Goal: Task Accomplishment & Management: Use online tool/utility

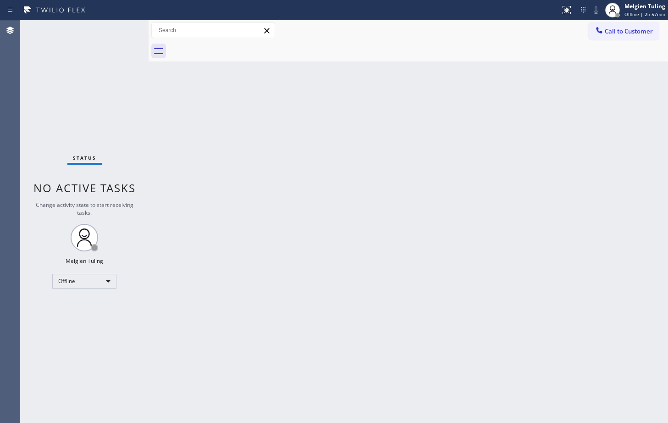
click at [343, 243] on div "Back to Dashboard Change Sender ID Customers Technicians Select a contact Outbo…" at bounding box center [409, 221] width 520 height 403
click at [508, 244] on div "Back to Dashboard Change Sender ID Customers Technicians Select a contact Outbo…" at bounding box center [409, 221] width 520 height 403
click at [312, 309] on div "Back to Dashboard Change Sender ID Customers Technicians Select a contact Outbo…" at bounding box center [409, 221] width 520 height 403
click at [108, 279] on div "Offline" at bounding box center [84, 281] width 64 height 15
click at [78, 304] on li "Available" at bounding box center [84, 305] width 62 height 11
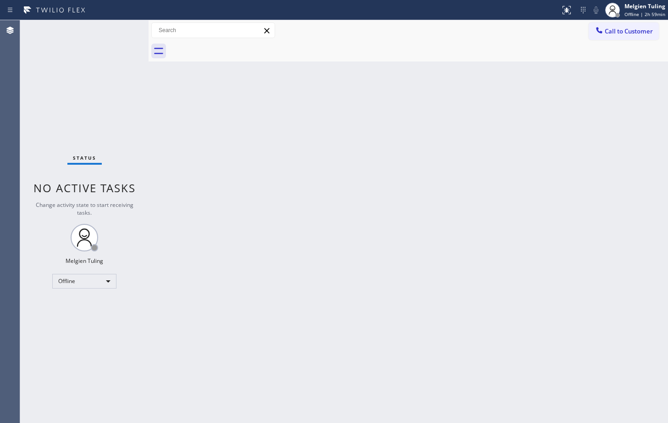
click at [389, 234] on div "Back to Dashboard Change Sender ID Customers Technicians Select a contact Outbo…" at bounding box center [409, 221] width 520 height 403
click at [397, 233] on div "Back to Dashboard Change Sender ID Customers Technicians Select a contact Outbo…" at bounding box center [409, 221] width 520 height 403
click at [190, 98] on div "Back to Dashboard Change Sender ID Customers Technicians Select a contact Outbo…" at bounding box center [409, 221] width 520 height 403
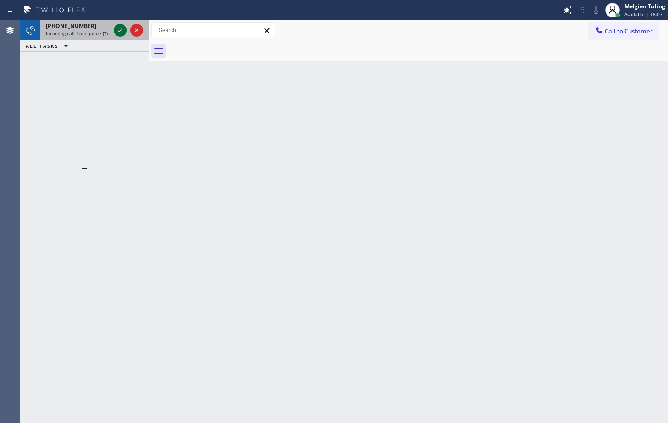
click at [115, 30] on icon at bounding box center [120, 30] width 11 height 11
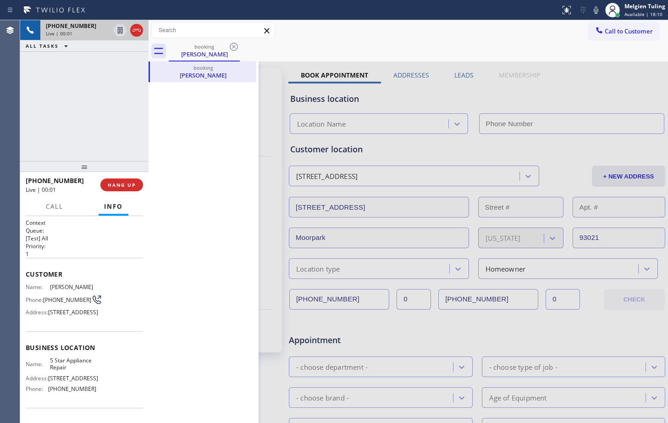
type input "[PHONE_NUMBER]"
click at [392, 147] on div at bounding box center [409, 360] width 520 height 599
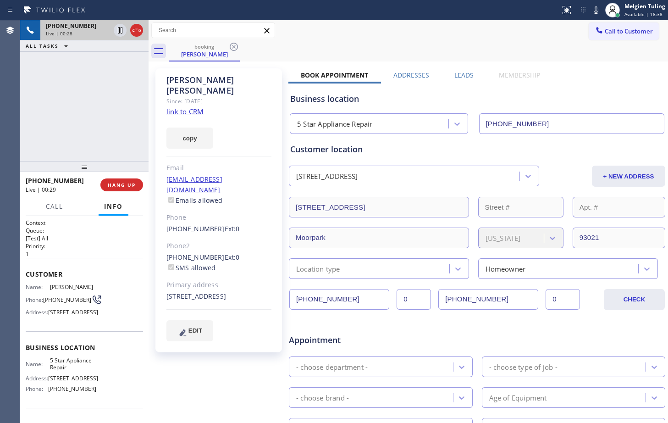
click at [186, 107] on link "link to CRM" at bounding box center [185, 111] width 37 height 9
click at [595, 7] on icon at bounding box center [596, 10] width 11 height 11
click at [120, 32] on icon at bounding box center [120, 30] width 11 height 11
click at [263, 103] on div "[PERSON_NAME] Since: [DATE] link to CRM copy Email [EMAIL_ADDRESS][DOMAIN_NAME]…" at bounding box center [219, 210] width 127 height 284
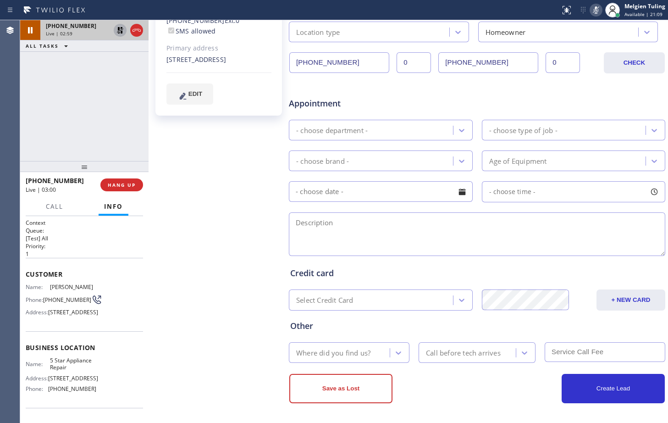
scroll to position [238, 0]
click at [569, 106] on div "Appointment" at bounding box center [477, 96] width 378 height 23
click at [596, 9] on icon at bounding box center [596, 9] width 5 height 7
click at [124, 28] on icon at bounding box center [120, 30] width 11 height 11
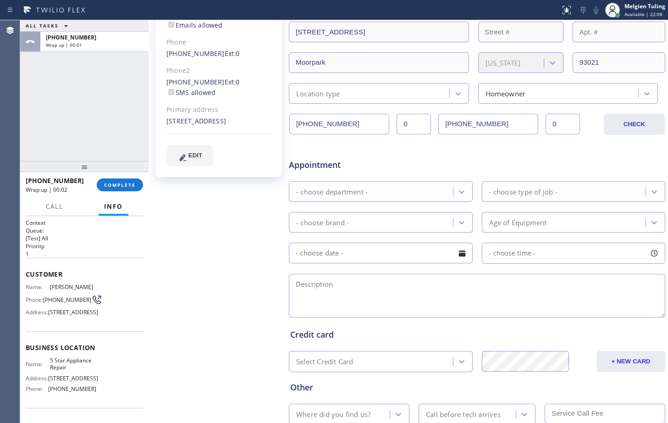
scroll to position [100, 0]
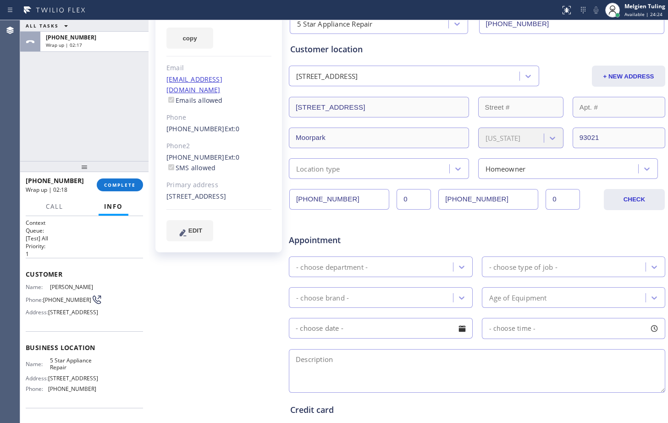
click at [224, 305] on div "[PERSON_NAME] Since: [DATE] link to CRM copy Email [EMAIL_ADDRESS][DOMAIN_NAME]…" at bounding box center [220, 261] width 138 height 594
click at [119, 183] on span "COMPLETE" at bounding box center [120, 185] width 32 height 6
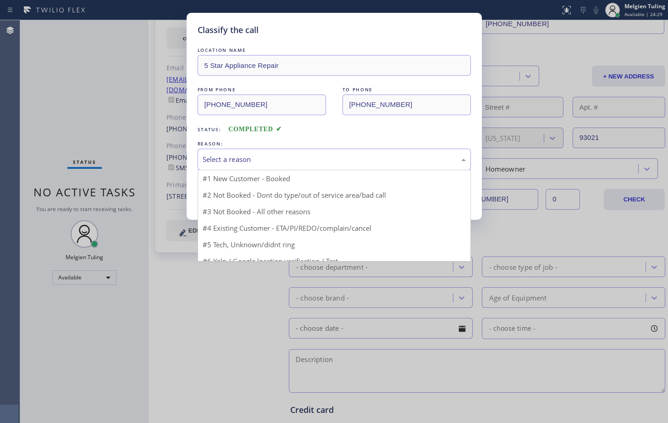
click at [313, 165] on div "Select a reason" at bounding box center [334, 160] width 273 height 22
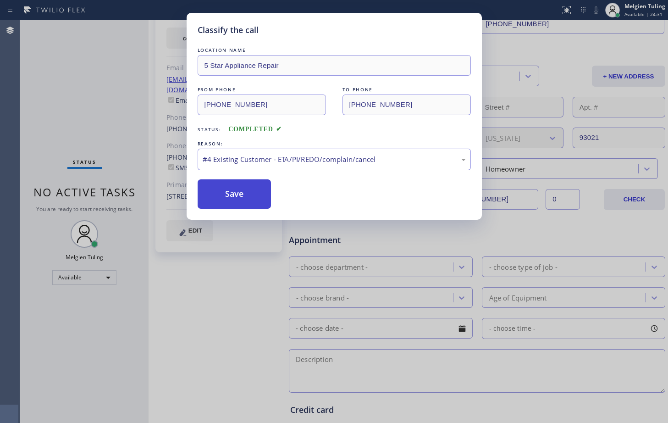
click at [244, 197] on button "Save" at bounding box center [235, 193] width 74 height 29
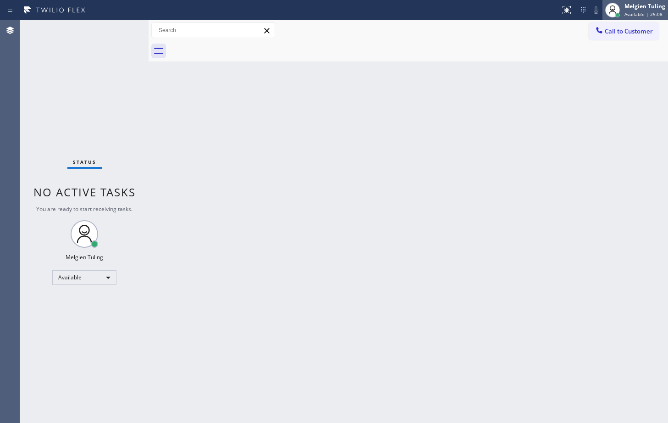
click at [633, 5] on div "Melgien Tuling" at bounding box center [645, 6] width 41 height 8
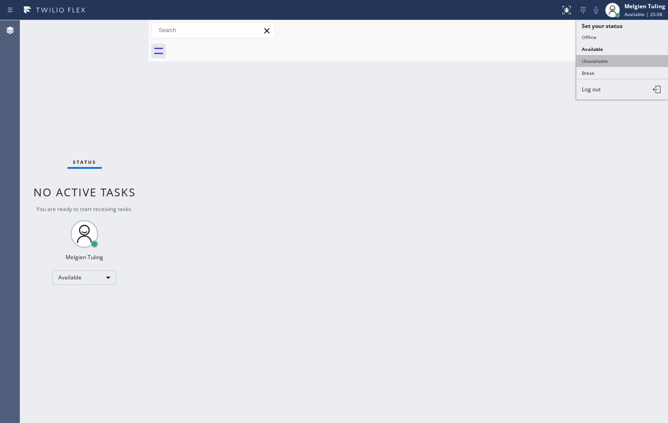
click at [598, 63] on button "Unavailable" at bounding box center [623, 61] width 92 height 12
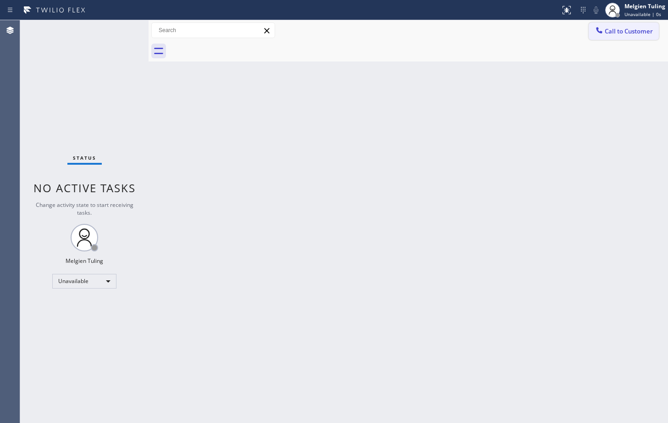
click at [617, 35] on span "Call to Customer" at bounding box center [629, 31] width 48 height 8
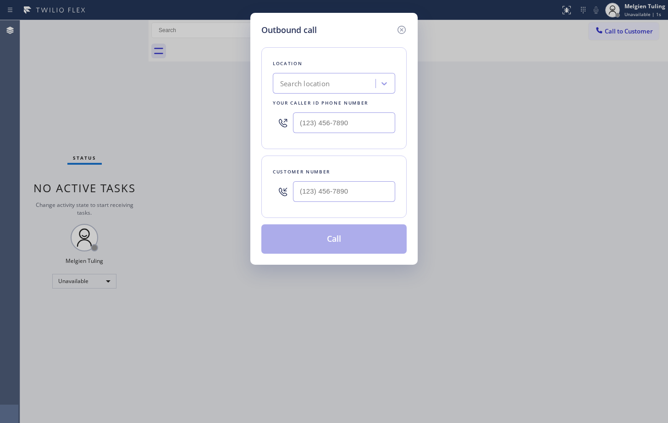
type input "(___) ___-____"
click at [326, 124] on input "(___) ___-____" at bounding box center [344, 122] width 102 height 21
type input "(___) ___-____"
click at [316, 190] on input "(___) ___-____" at bounding box center [344, 191] width 102 height 21
click at [305, 195] on input "(___) ___-____" at bounding box center [344, 191] width 102 height 21
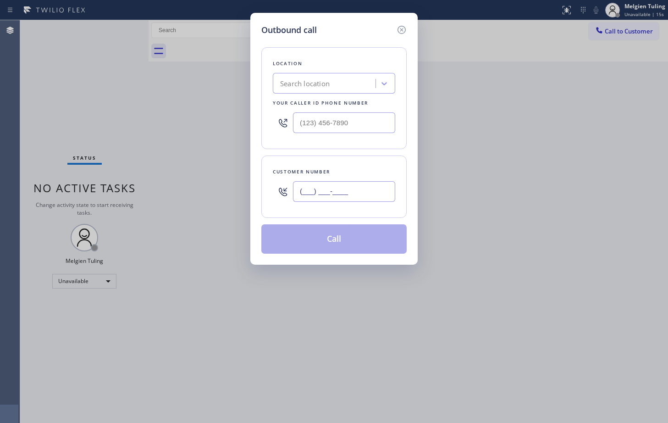
paste input "56) 238-3839"
type input "(_56) 238-3839"
click at [303, 81] on div "Search location" at bounding box center [305, 83] width 50 height 11
paste input "Local HVAC Repairs"
type input "Local HVAC Repairs"
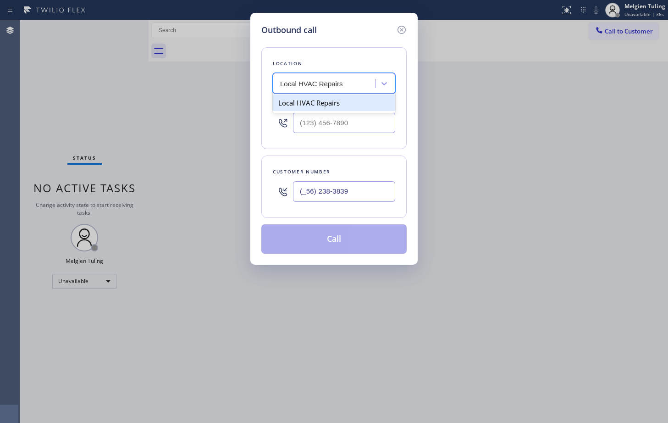
click at [314, 106] on div "Local HVAC Repairs" at bounding box center [334, 102] width 122 height 17
type input "[PHONE_NUMBER]"
click at [488, 141] on div "Outbound call Location option Local HVAC Repairs, selected. 1 result available.…" at bounding box center [334, 211] width 668 height 423
click at [350, 192] on input "(_56) 238-3839" at bounding box center [344, 191] width 102 height 21
click at [306, 191] on input "(_56) 238-3839" at bounding box center [344, 191] width 102 height 21
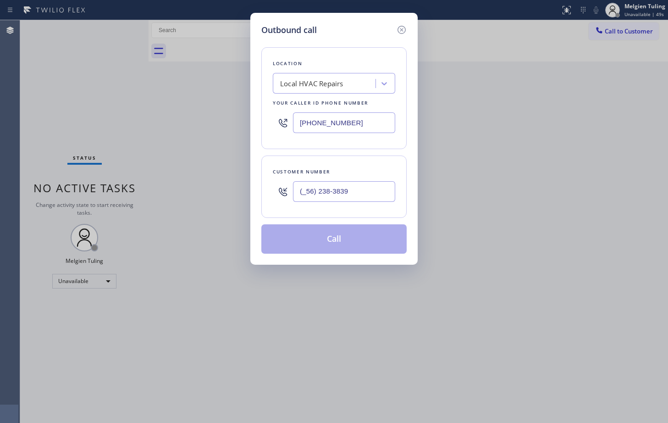
click at [316, 189] on input "(_56) 238-3839" at bounding box center [344, 191] width 102 height 21
click at [312, 190] on input "(_56) 238-3839" at bounding box center [344, 191] width 102 height 21
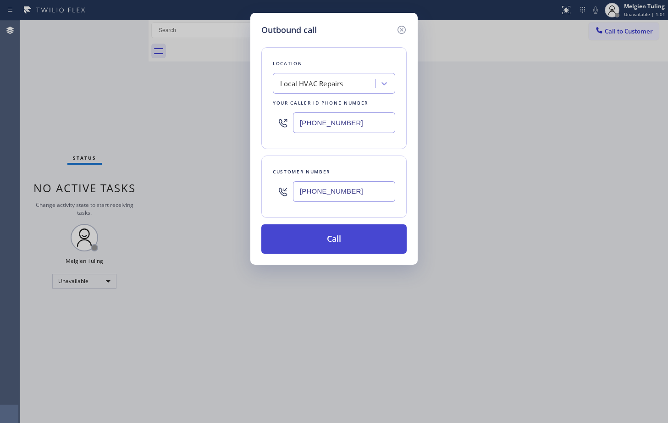
type input "[PHONE_NUMBER]"
click at [326, 236] on button "Call" at bounding box center [333, 238] width 145 height 29
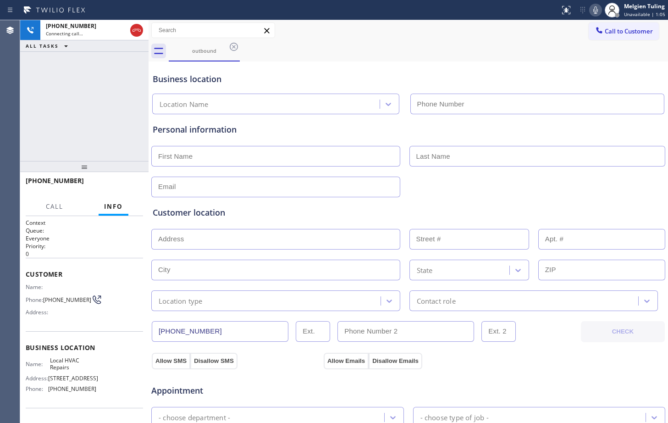
type input "[PHONE_NUMBER]"
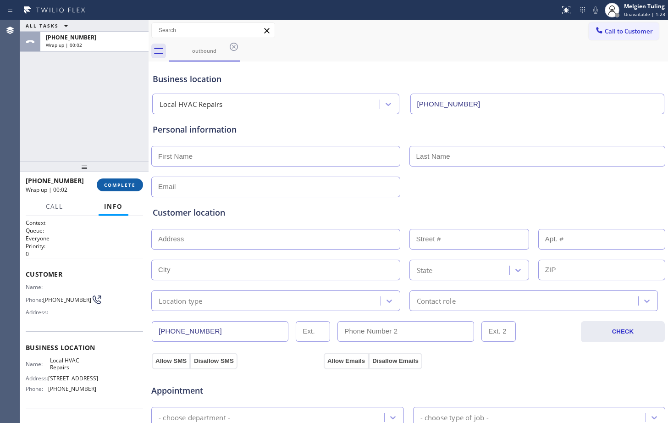
click at [131, 183] on span "COMPLETE" at bounding box center [120, 185] width 32 height 6
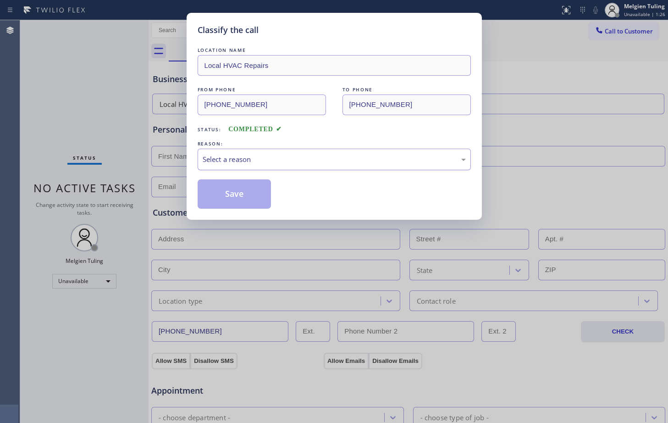
click at [248, 163] on div "Select a reason" at bounding box center [334, 159] width 263 height 11
click at [230, 196] on button "Save" at bounding box center [235, 193] width 74 height 29
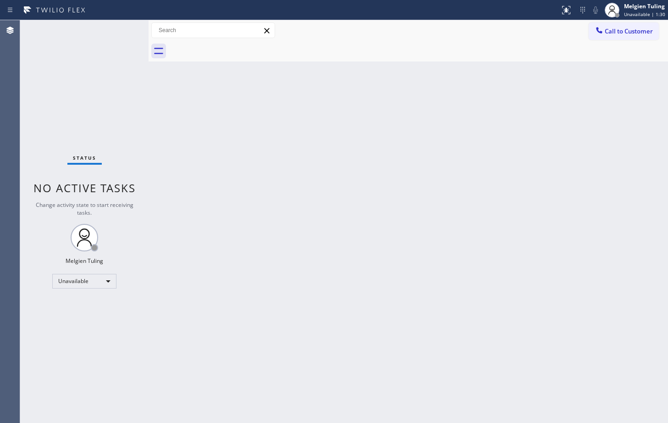
click at [267, 173] on div "Back to Dashboard Change Sender ID Customers Technicians Select a contact Outbo…" at bounding box center [409, 221] width 520 height 403
click at [107, 284] on div "Unavailable" at bounding box center [84, 281] width 64 height 15
click at [79, 302] on li "Available" at bounding box center [84, 305] width 62 height 11
click at [275, 196] on div "Back to Dashboard Change Sender ID Customers Technicians Select a contact Outbo…" at bounding box center [409, 221] width 520 height 403
click at [327, 240] on div "Back to Dashboard Change Sender ID Customers Technicians Select a contact Outbo…" at bounding box center [409, 221] width 520 height 403
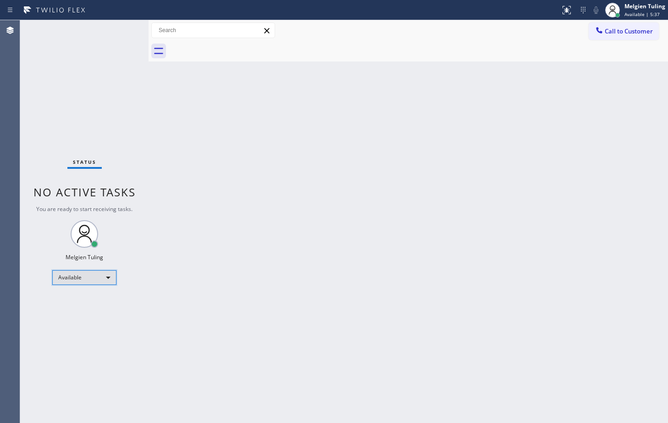
click at [103, 275] on div "Available" at bounding box center [84, 277] width 64 height 15
click at [61, 322] on li "Break" at bounding box center [84, 324] width 62 height 11
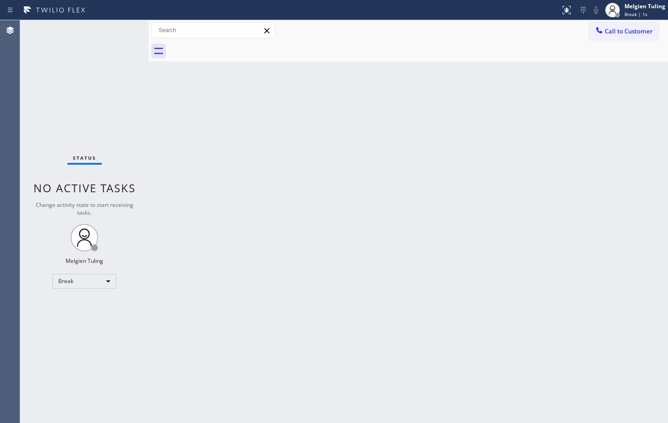
click at [288, 255] on div "Back to Dashboard Change Sender ID Customers Technicians Select a contact Outbo…" at bounding box center [409, 221] width 520 height 403
click at [233, 207] on div "Back to Dashboard Change Sender ID Customers Technicians Select a contact Outbo…" at bounding box center [409, 221] width 520 height 403
click at [106, 281] on div "Break" at bounding box center [84, 281] width 64 height 15
click at [78, 304] on li "Available" at bounding box center [84, 305] width 62 height 11
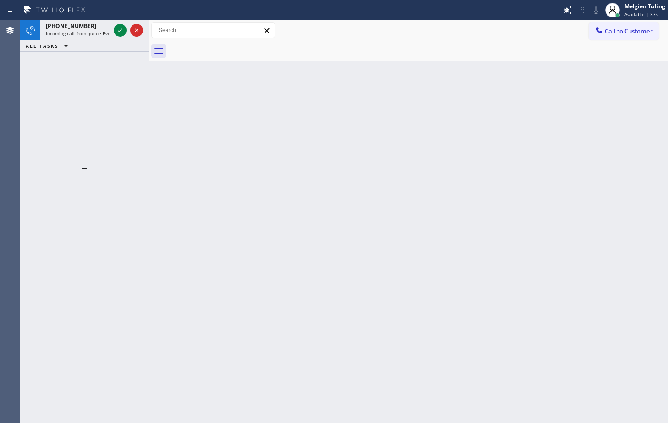
click at [310, 253] on div "Back to Dashboard Change Sender ID Customers Technicians Select a contact Outbo…" at bounding box center [409, 221] width 520 height 403
click at [121, 32] on icon at bounding box center [120, 30] width 11 height 11
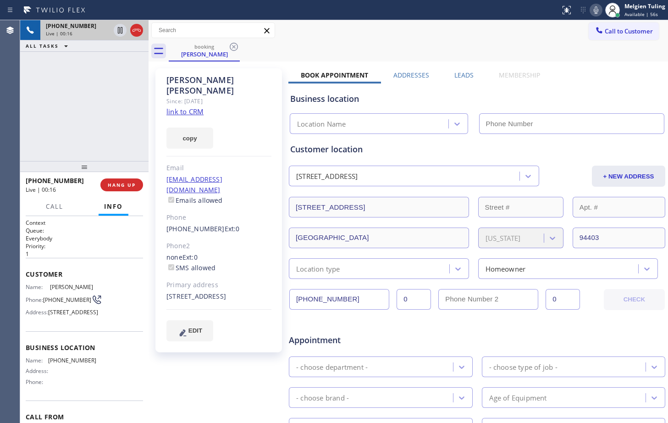
click at [238, 105] on div "[PERSON_NAME] Since: [DATE] link to CRM copy Email [EMAIL_ADDRESS][DOMAIN_NAME]…" at bounding box center [219, 210] width 127 height 284
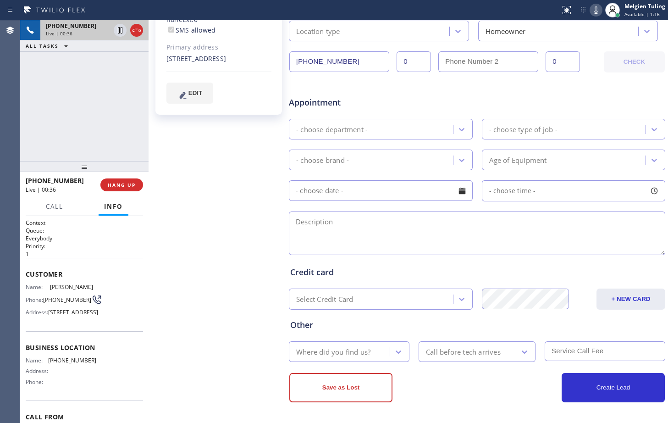
click at [217, 150] on div "[PERSON_NAME] Since: [DATE] link to CRM copy Email [EMAIL_ADDRESS][DOMAIN_NAME]…" at bounding box center [220, 123] width 138 height 594
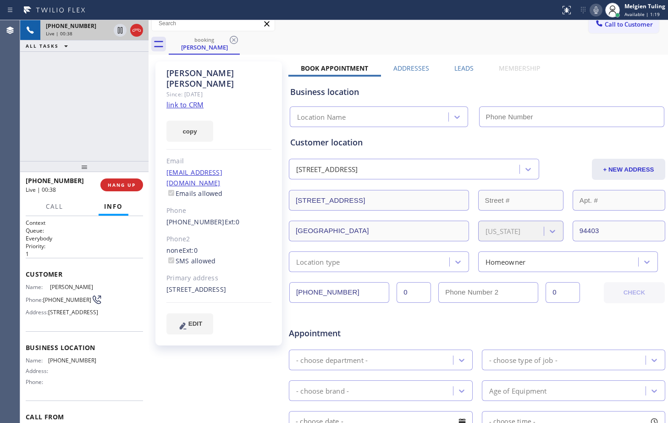
scroll to position [0, 0]
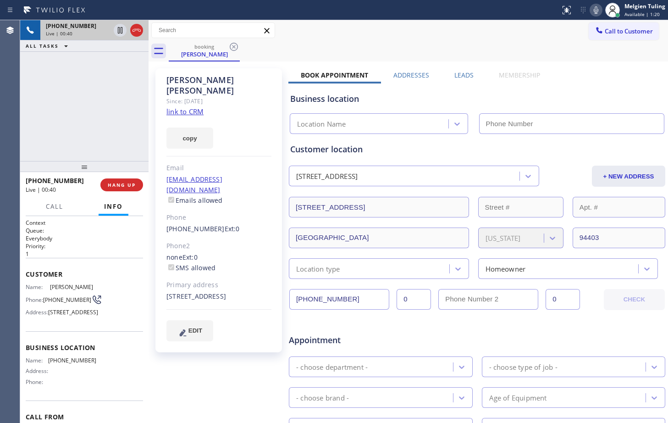
click at [188, 107] on link "link to CRM" at bounding box center [185, 111] width 37 height 9
click at [505, 33] on div "Call to Customer Outbound call Location Search location Your caller id phone nu…" at bounding box center [409, 30] width 520 height 16
click at [595, 10] on icon at bounding box center [596, 10] width 11 height 11
click at [462, 50] on div "booking [PERSON_NAME]" at bounding box center [419, 51] width 500 height 21
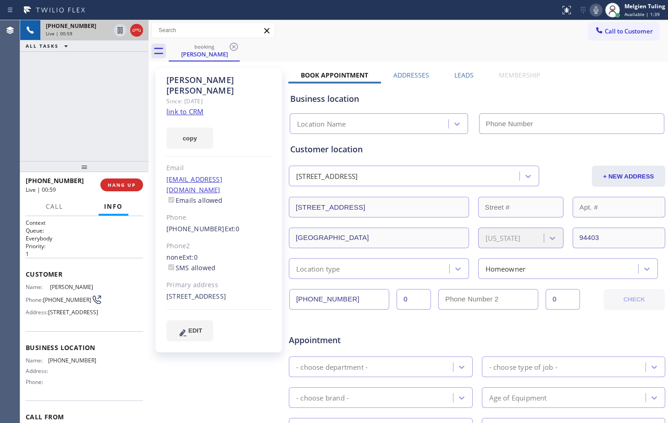
click at [434, 40] on div "Call to Customer Outbound call Location Search location Your caller id phone nu…" at bounding box center [409, 30] width 520 height 21
click at [504, 38] on div "Call to Customer Outbound call Location Search location Your caller id phone nu…" at bounding box center [409, 30] width 520 height 16
click at [599, 12] on icon at bounding box center [596, 10] width 11 height 11
click at [120, 29] on icon at bounding box center [120, 30] width 5 height 6
click at [421, 106] on div "Business location Location Name" at bounding box center [478, 108] width 378 height 50
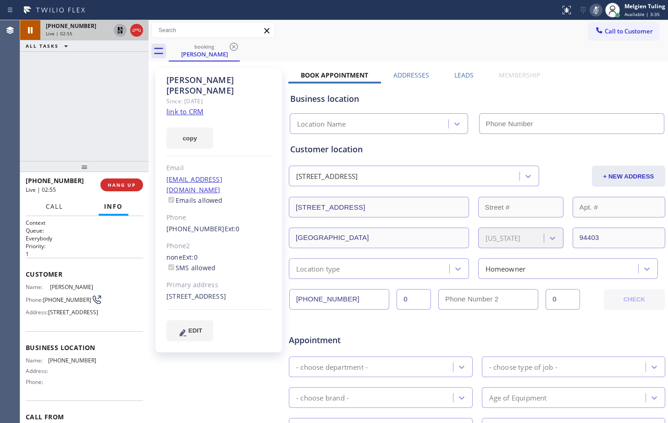
click at [57, 209] on span "Call" at bounding box center [54, 206] width 17 height 8
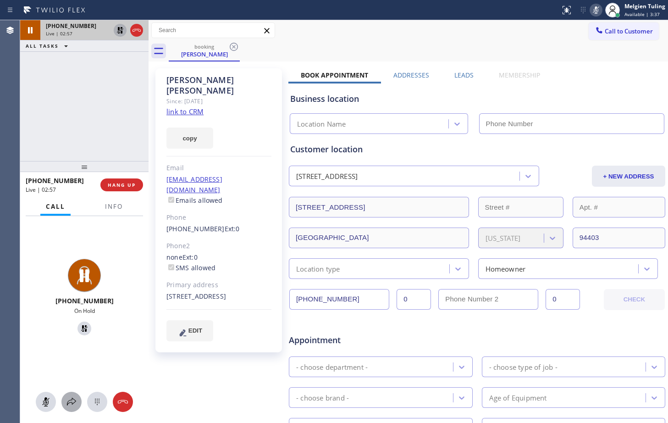
click at [72, 405] on icon at bounding box center [71, 401] width 11 height 11
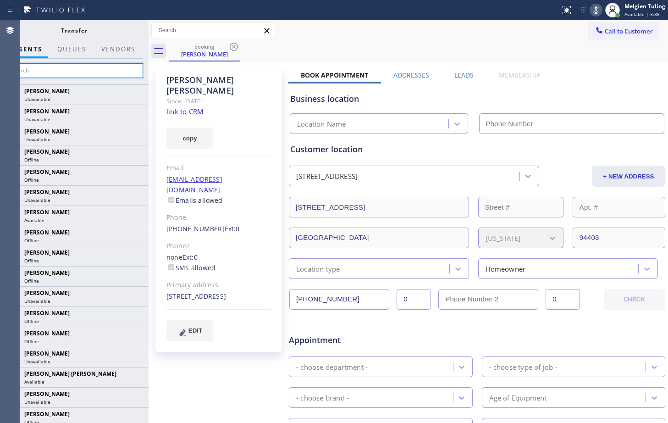
click at [50, 74] on input "text" at bounding box center [74, 70] width 138 height 15
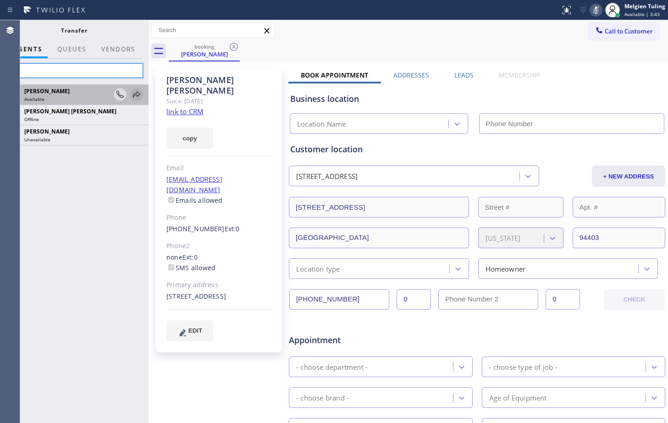
type input "eva"
click at [139, 96] on icon at bounding box center [136, 94] width 11 height 11
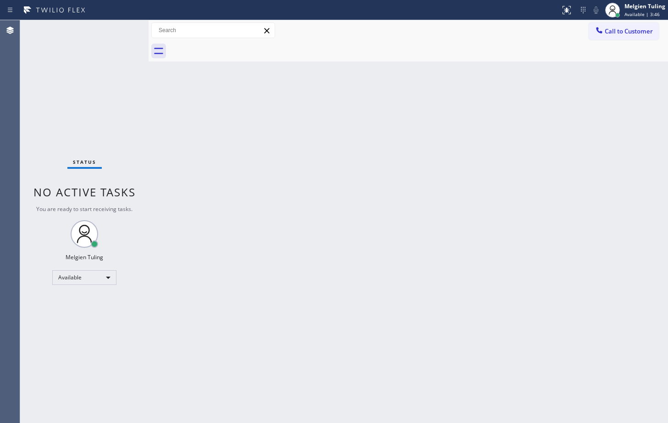
click at [349, 215] on div "Back to Dashboard Change Sender ID Customers Technicians Select a contact Outbo…" at bounding box center [409, 221] width 520 height 403
click at [320, 254] on div "Back to Dashboard Change Sender ID Customers Technicians Select a contact Outbo…" at bounding box center [409, 221] width 520 height 403
click at [154, 62] on div "Back to Dashboard Change Sender ID Customers Technicians Select a contact Outbo…" at bounding box center [409, 221] width 520 height 403
click at [285, 162] on div "Back to Dashboard Change Sender ID Customers Technicians Select a contact Outbo…" at bounding box center [409, 221] width 520 height 403
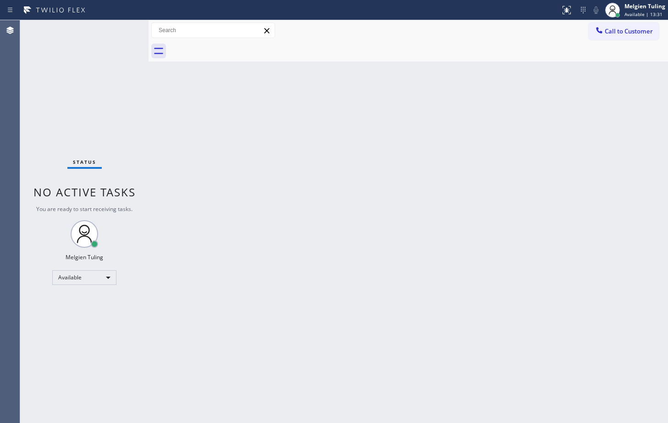
click at [285, 162] on div "Back to Dashboard Change Sender ID Customers Technicians Select a contact Outbo…" at bounding box center [409, 221] width 520 height 403
click at [109, 65] on div "Status No active tasks You are ready to start receiving tasks. Melgien Tuling A…" at bounding box center [84, 221] width 128 height 403
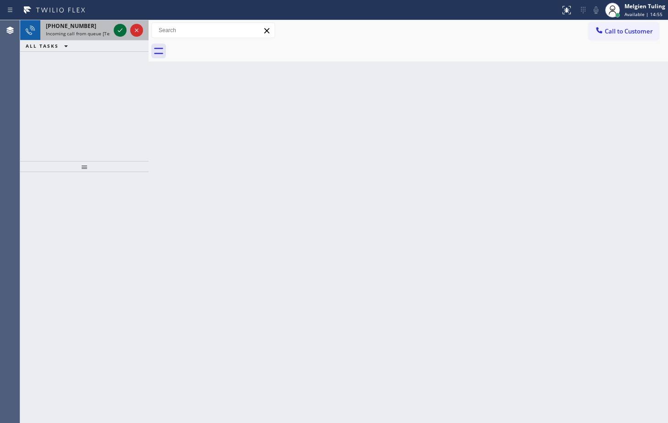
click at [119, 30] on icon at bounding box center [120, 30] width 11 height 11
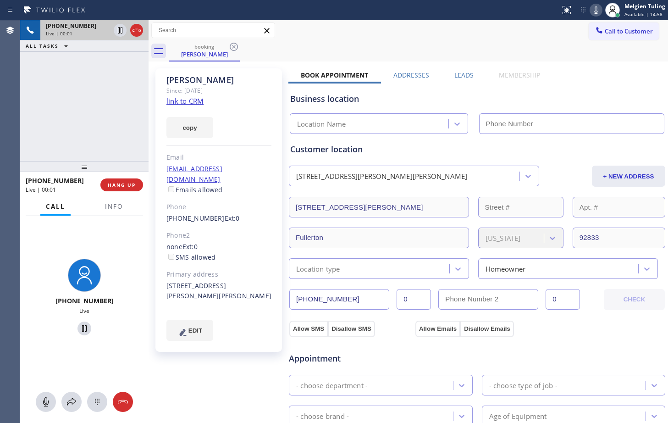
type input "[PHONE_NUMBER]"
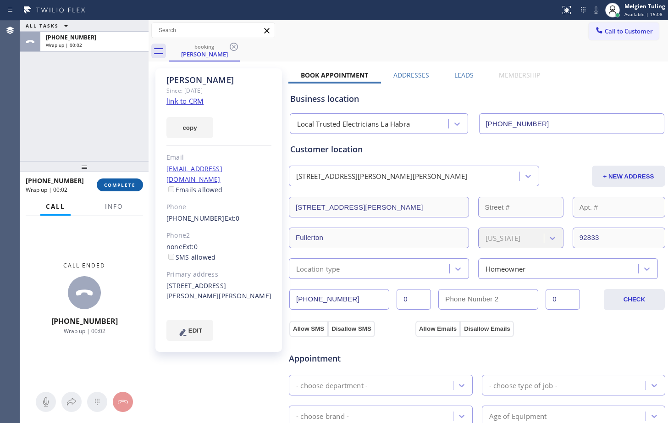
click at [122, 182] on span "COMPLETE" at bounding box center [120, 185] width 32 height 6
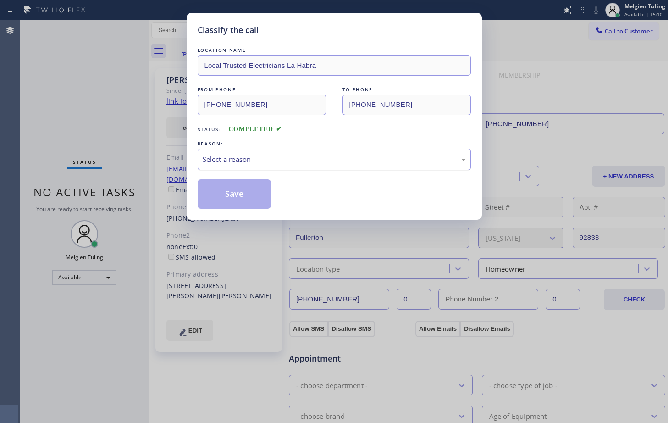
click at [224, 160] on div "Select a reason" at bounding box center [334, 159] width 263 height 11
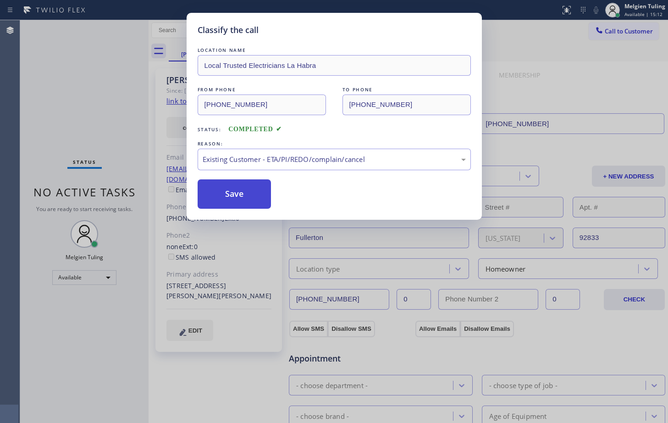
click at [223, 183] on button "Save" at bounding box center [235, 193] width 74 height 29
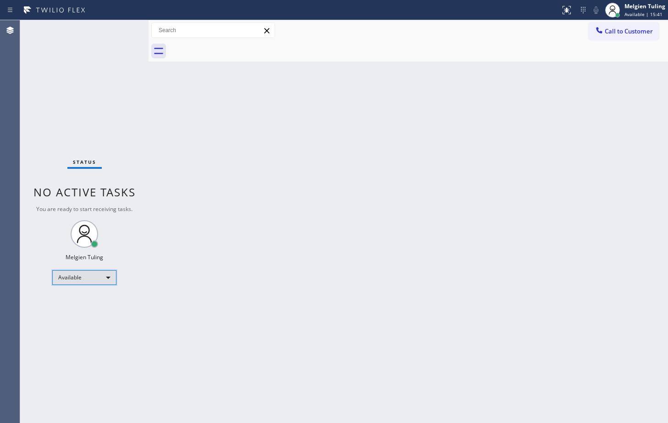
click at [103, 274] on div "Available" at bounding box center [84, 277] width 64 height 15
click at [68, 312] on li "Unavailable" at bounding box center [84, 313] width 62 height 11
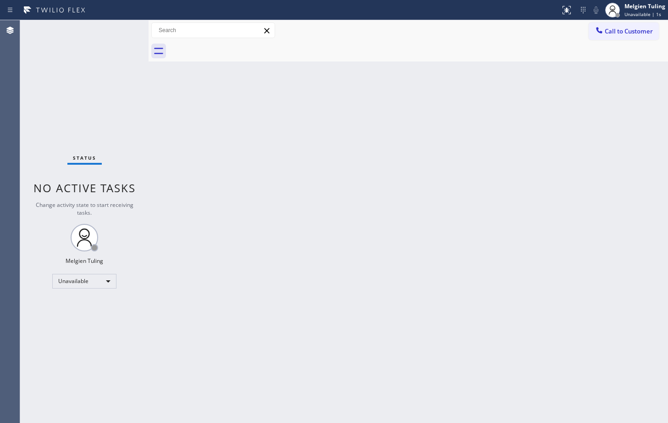
click at [321, 245] on div "Back to Dashboard Change Sender ID Customers Technicians Select a contact Outbo…" at bounding box center [409, 221] width 520 height 403
click at [228, 127] on div "Back to Dashboard Change Sender ID Customers Technicians Select a contact Outbo…" at bounding box center [409, 221] width 520 height 403
click at [244, 136] on div "Back to Dashboard Change Sender ID Customers Technicians Select a contact Outbo…" at bounding box center [409, 221] width 520 height 403
click at [616, 13] on div at bounding box center [617, 15] width 6 height 6
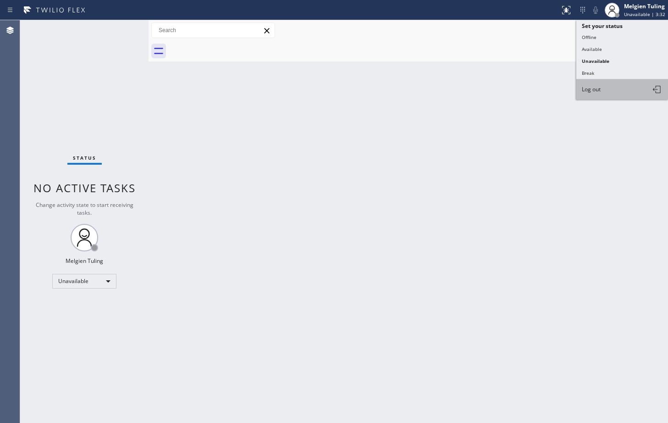
click at [595, 90] on span "Log out" at bounding box center [591, 89] width 19 height 8
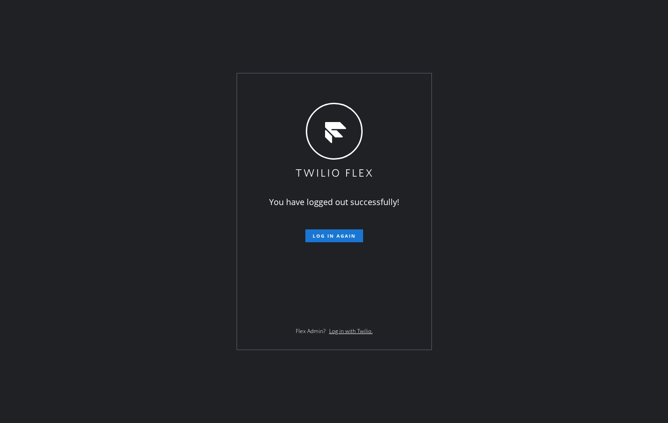
click at [473, 127] on div "You have logged out successfully! Log in again Flex Admin? Log in with Twilio." at bounding box center [334, 211] width 668 height 423
